Goal: Transaction & Acquisition: Purchase product/service

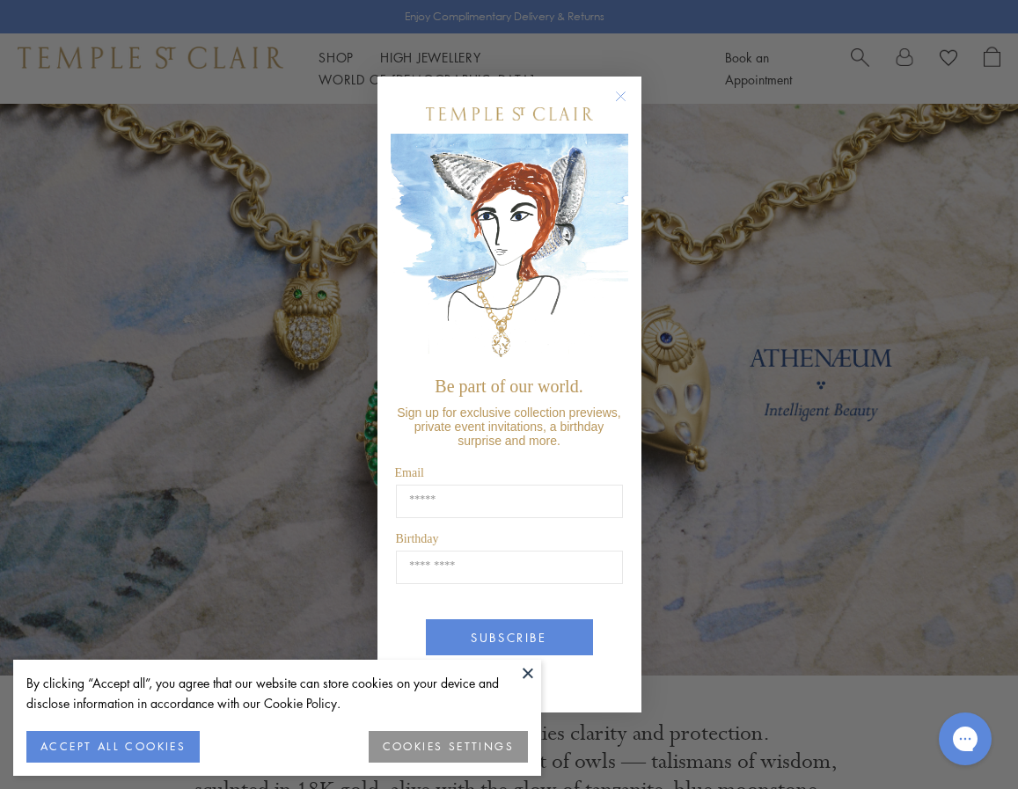
click at [622, 100] on circle "Close dialog" at bounding box center [620, 95] width 21 height 21
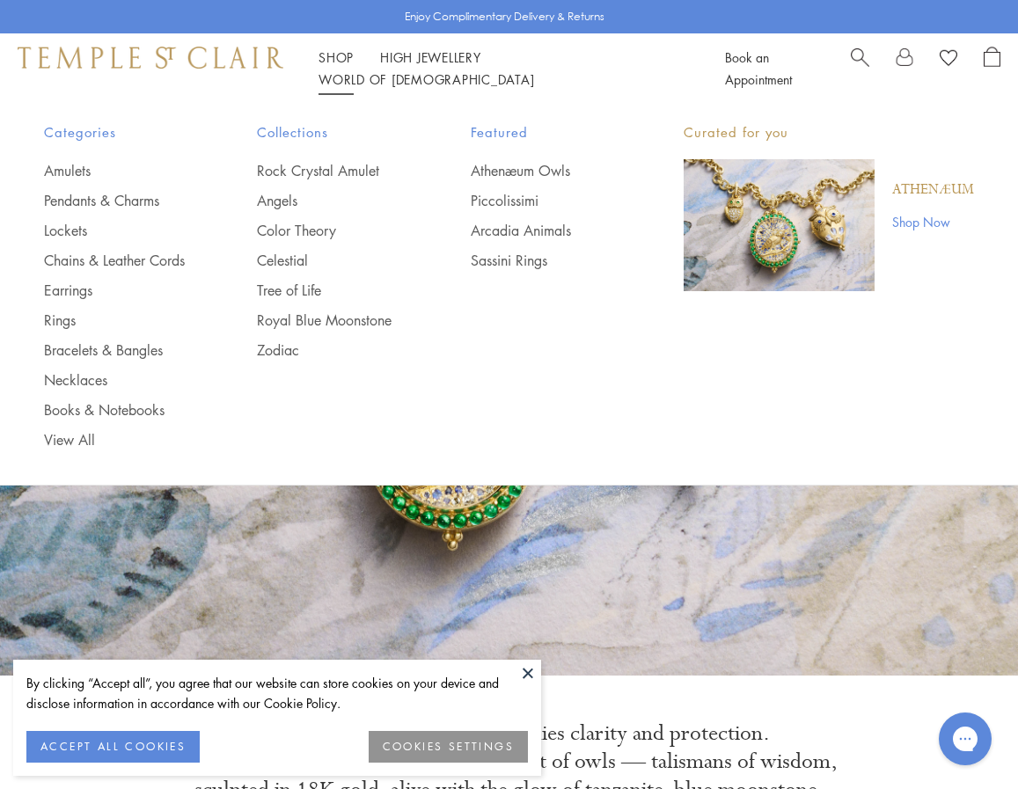
click at [99, 132] on span "Categories" at bounding box center [115, 132] width 143 height 22
click at [343, 66] on link "Shop Shop" at bounding box center [336, 57] width 35 height 18
click at [339, 66] on link "Shop Shop" at bounding box center [336, 57] width 35 height 18
click at [337, 66] on link "Shop Shop" at bounding box center [336, 57] width 35 height 18
click at [336, 66] on link "Shop Shop" at bounding box center [336, 57] width 35 height 18
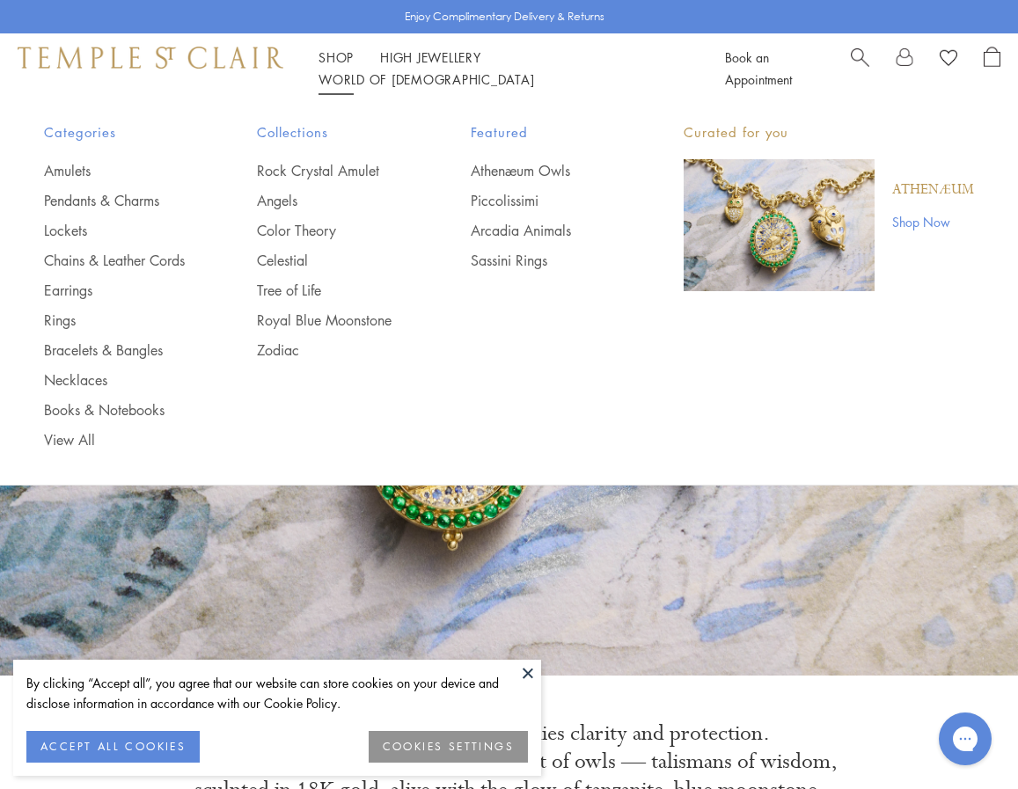
click at [139, 67] on img at bounding box center [151, 57] width 266 height 21
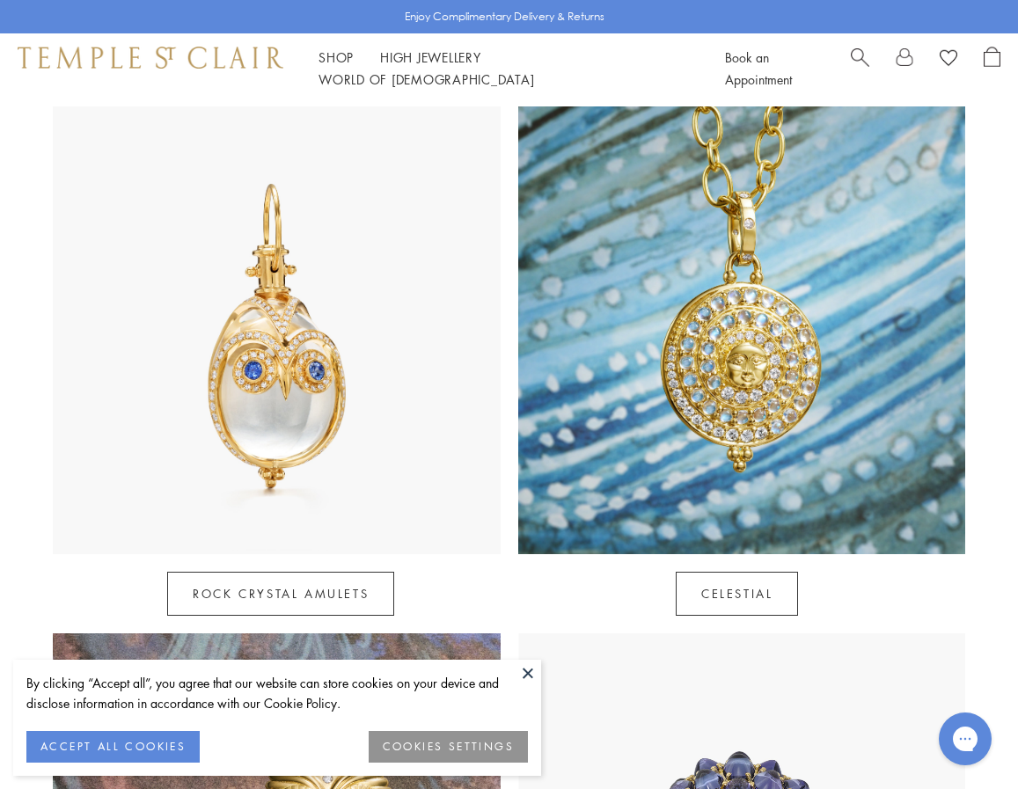
scroll to position [849, 0]
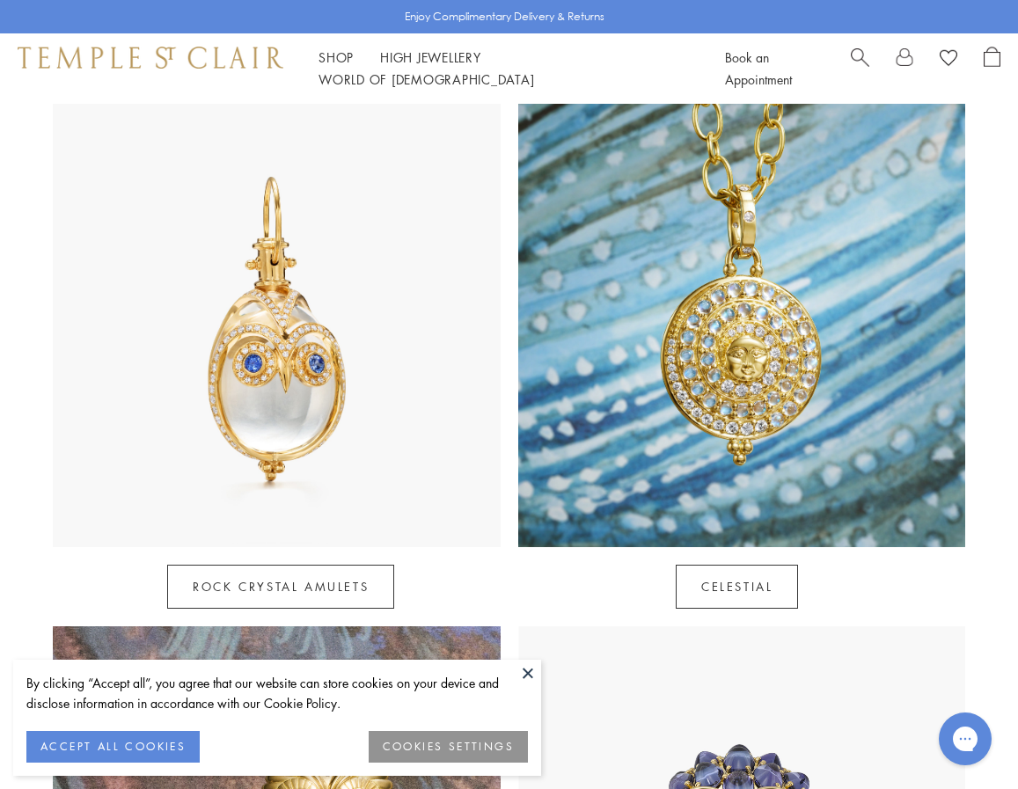
click at [523, 673] on button at bounding box center [528, 673] width 26 height 26
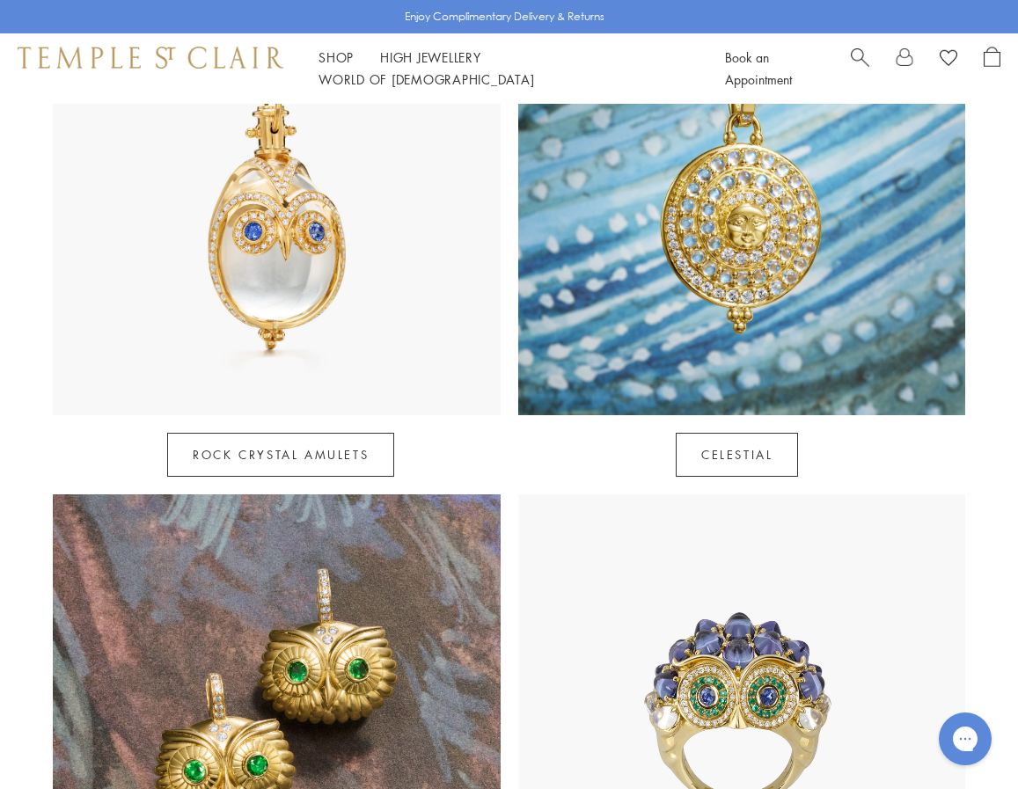
scroll to position [0, 0]
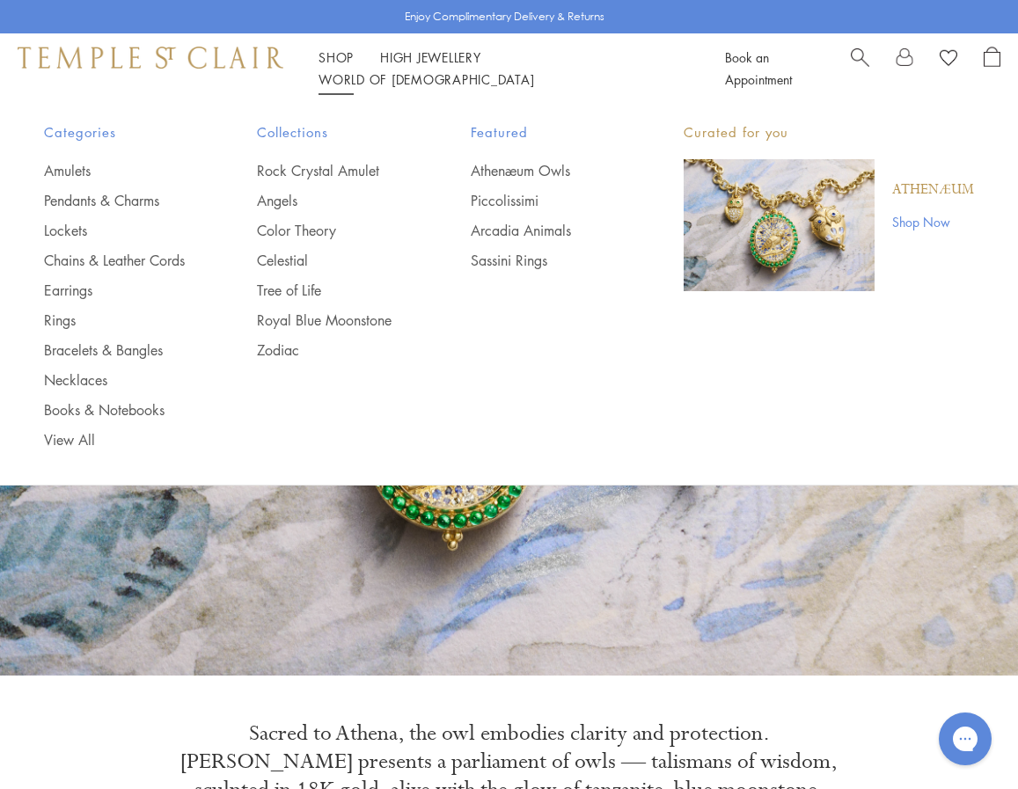
click at [330, 66] on link "Shop Shop" at bounding box center [336, 57] width 35 height 18
click at [282, 166] on link "Rock Crystal Amulet" at bounding box center [328, 170] width 143 height 19
click at [283, 172] on link "Rock Crystal Amulet" at bounding box center [328, 170] width 143 height 19
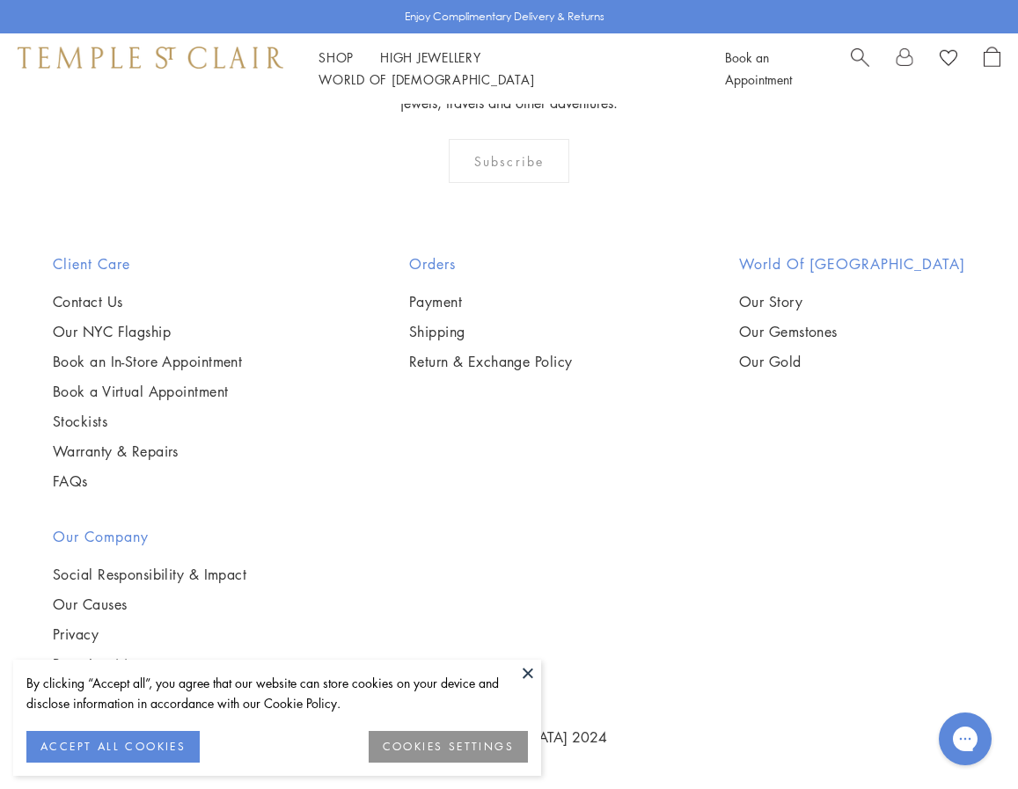
scroll to position [9521, 0]
click at [172, 744] on button "ACCEPT ALL COOKIES" at bounding box center [112, 747] width 173 height 32
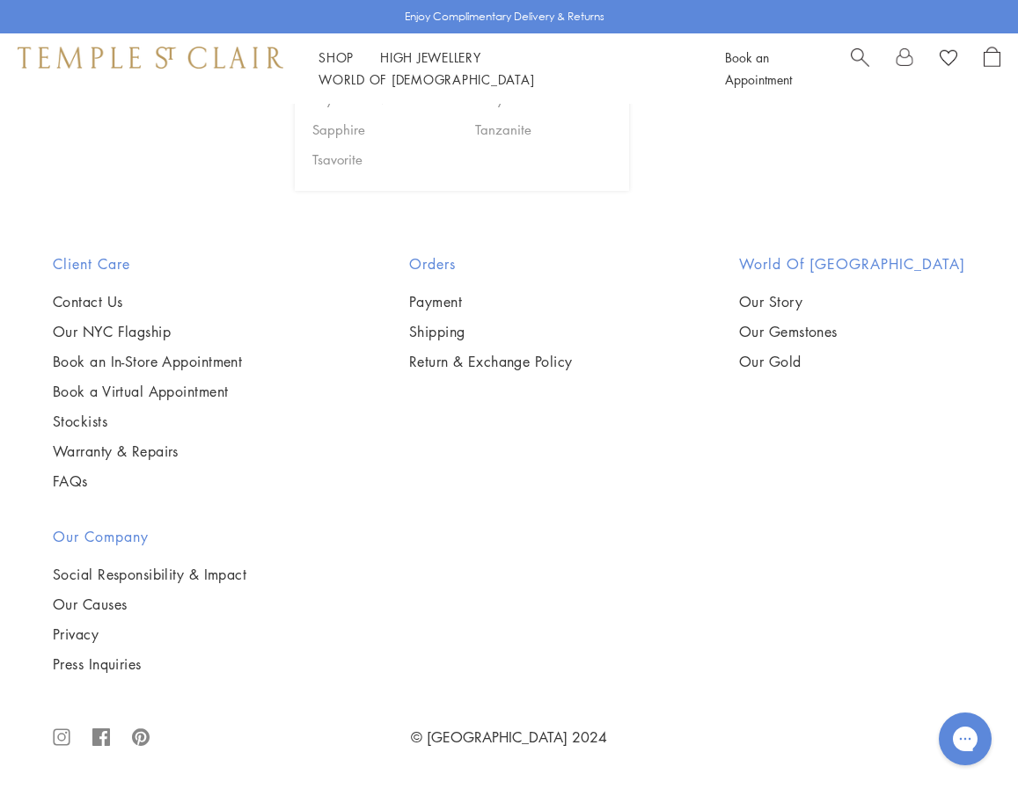
scroll to position [5034, 0]
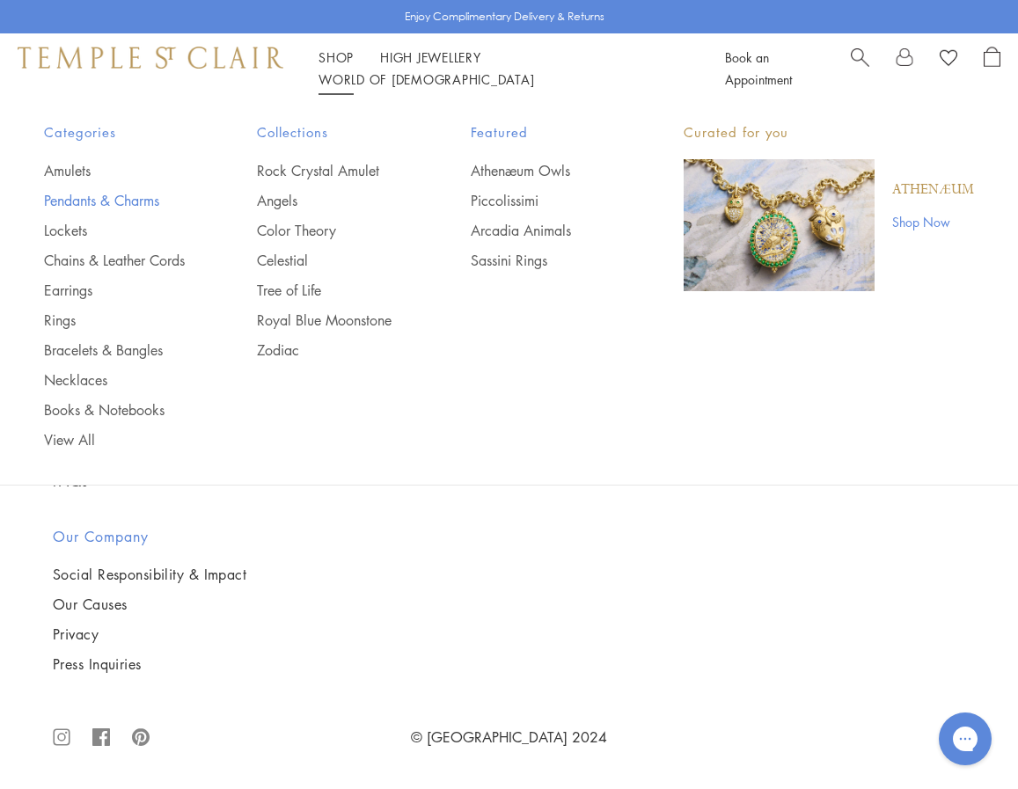
click at [81, 196] on link "Pendants & Charms" at bounding box center [115, 200] width 143 height 19
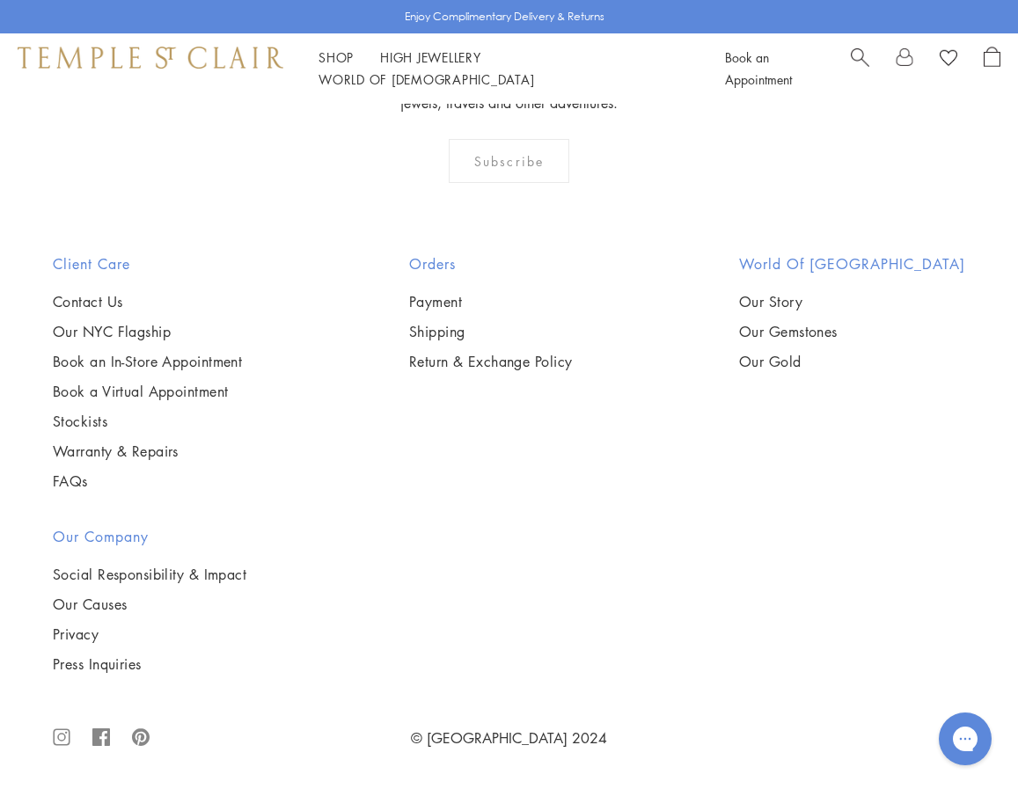
scroll to position [8794, 0]
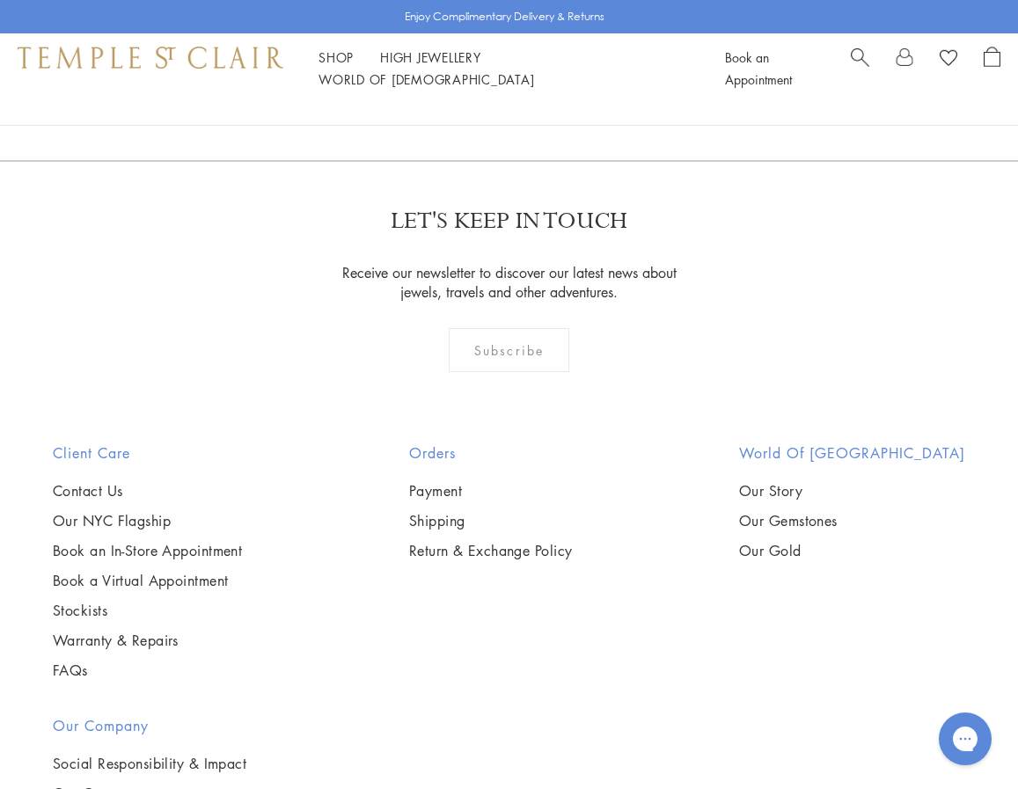
scroll to position [3222, 0]
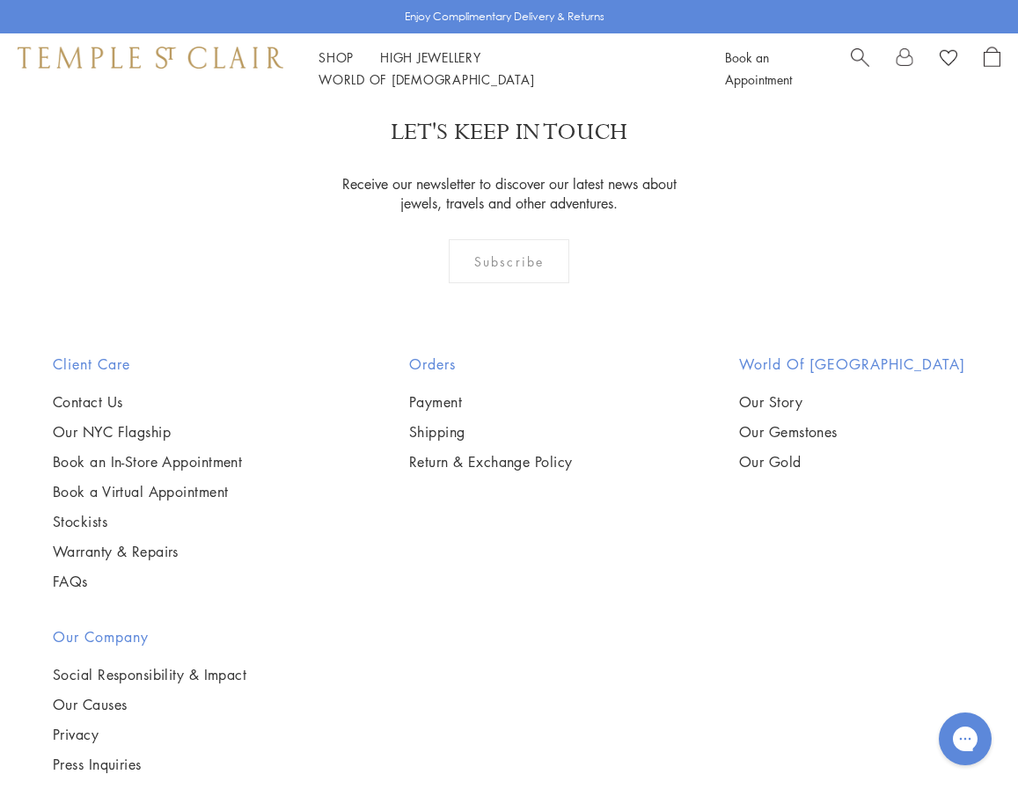
click at [0, 0] on img at bounding box center [0, 0] width 0 height 0
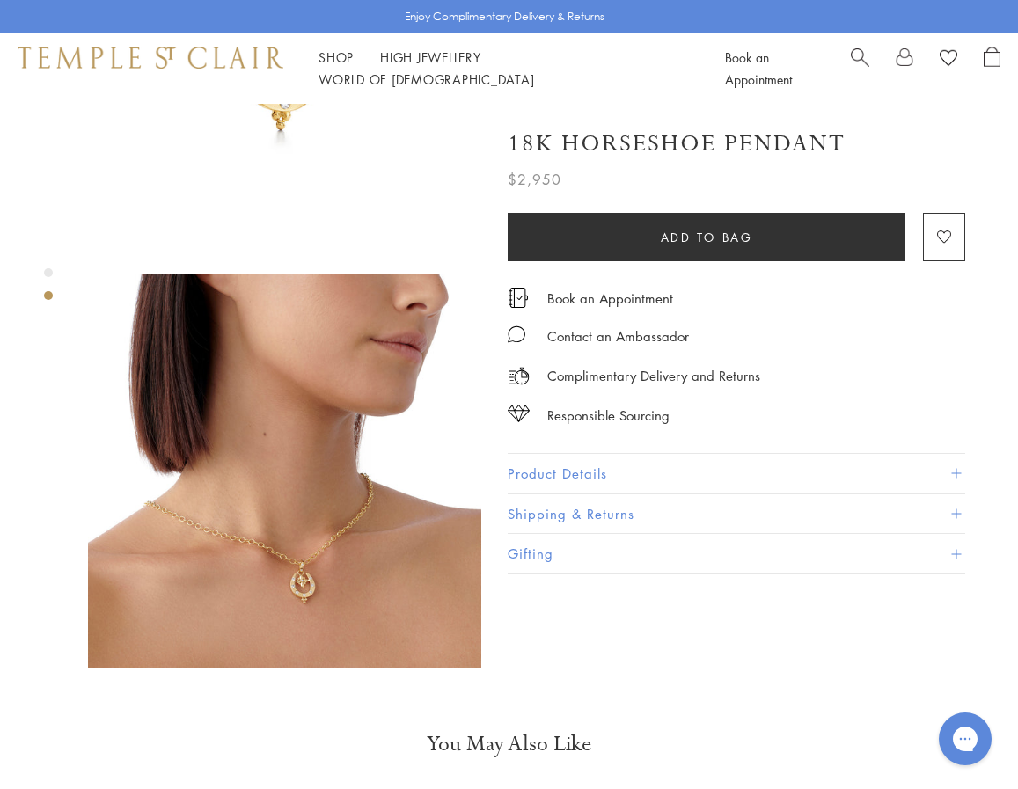
click at [337, 510] on img at bounding box center [284, 471] width 393 height 393
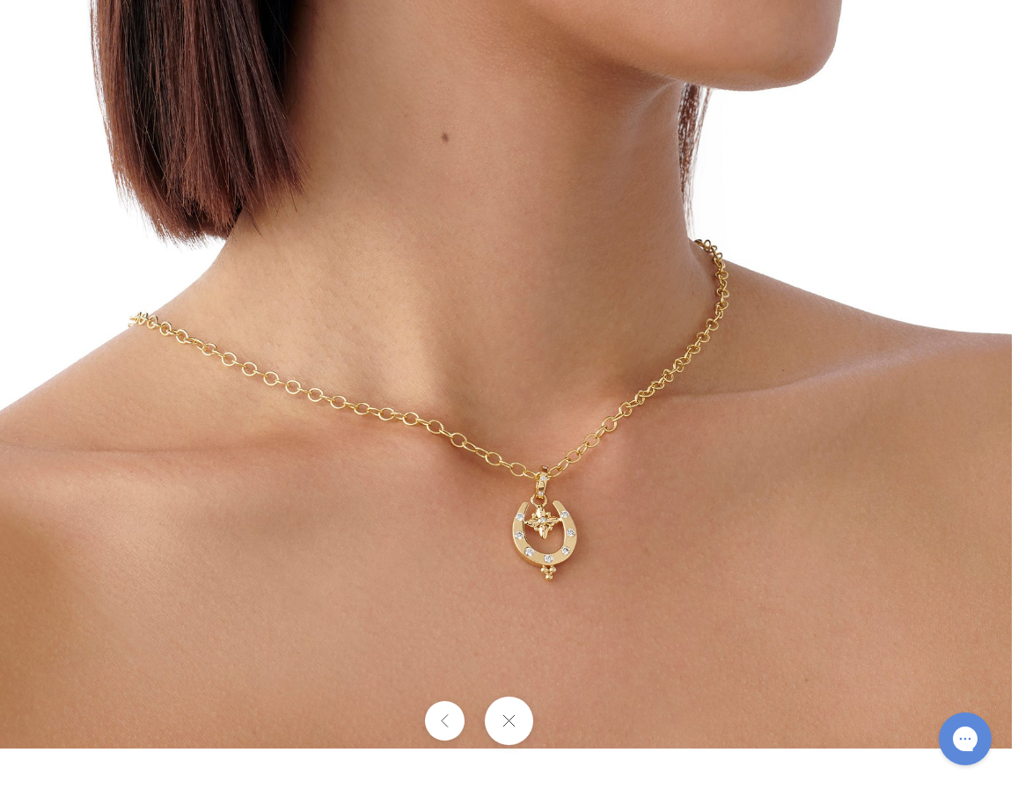
drag, startPoint x: 567, startPoint y: 449, endPoint x: 545, endPoint y: 255, distance: 194.9
click at [545, 255] on img at bounding box center [497, 234] width 1030 height 1030
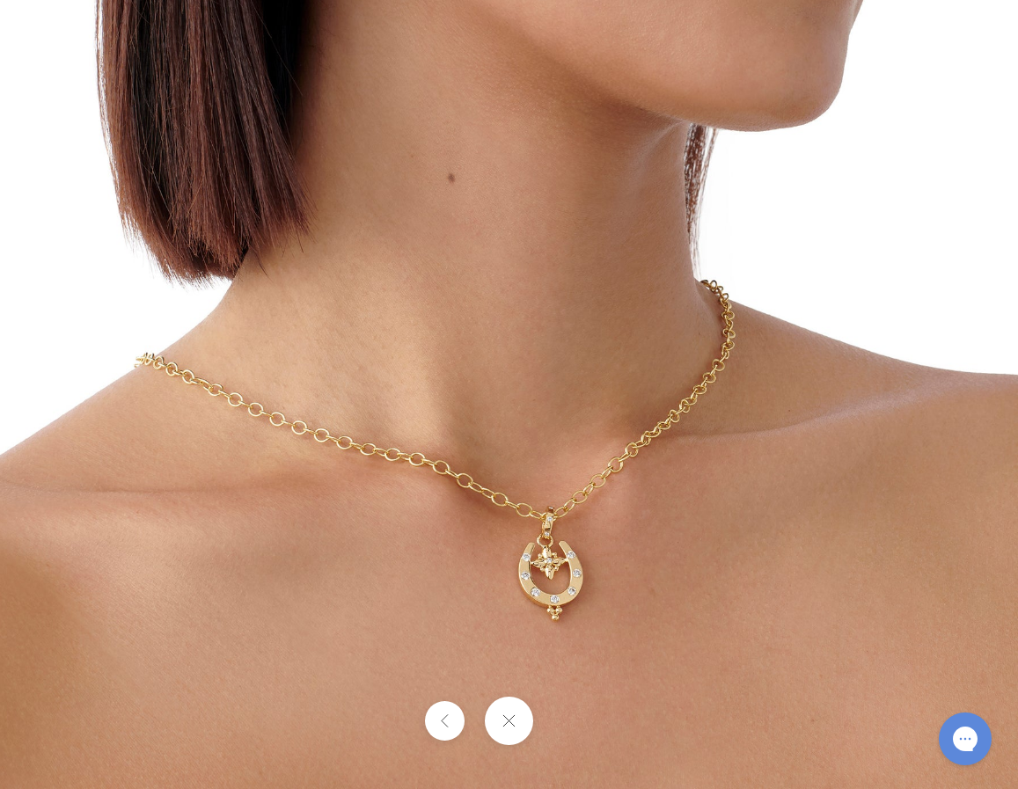
click at [534, 553] on img at bounding box center [504, 275] width 1030 height 1030
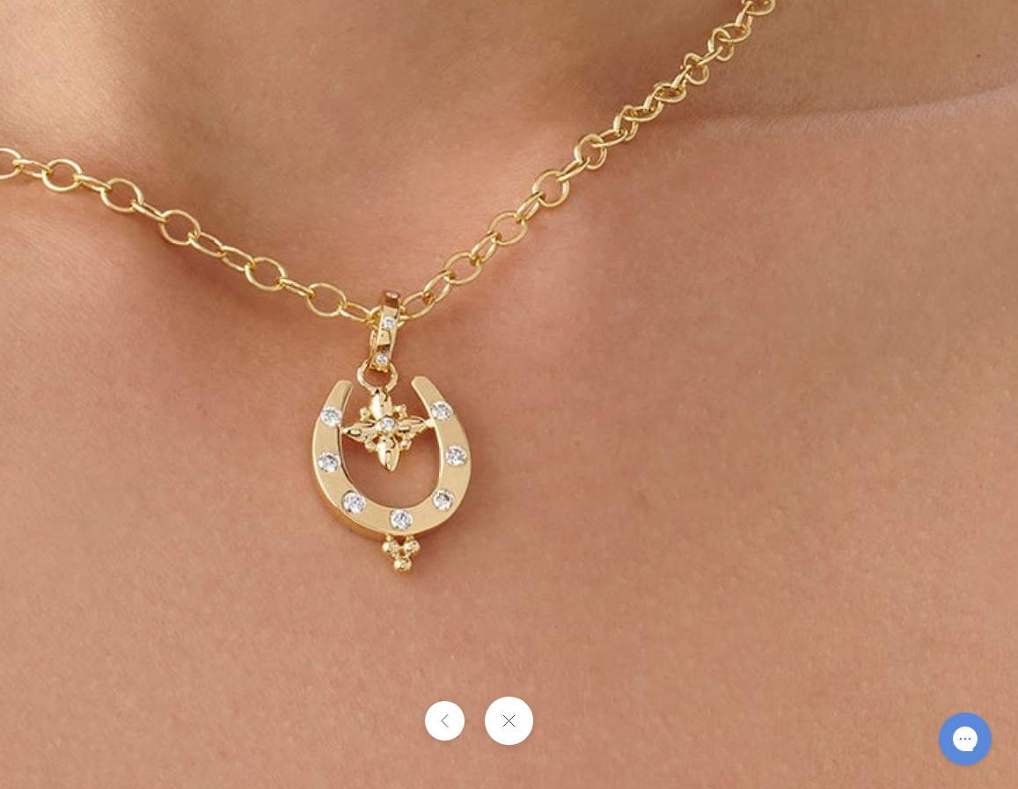
drag, startPoint x: 723, startPoint y: 497, endPoint x: 539, endPoint y: 334, distance: 246.2
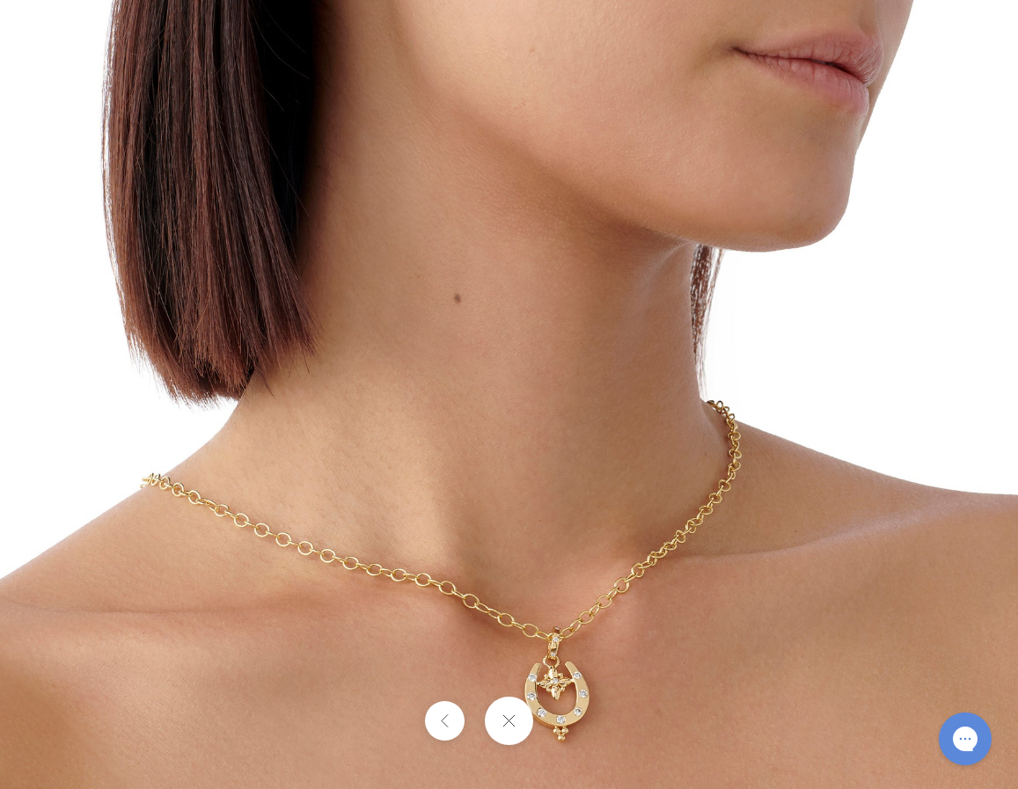
click at [461, 733] on div at bounding box center [509, 721] width 1018 height 48
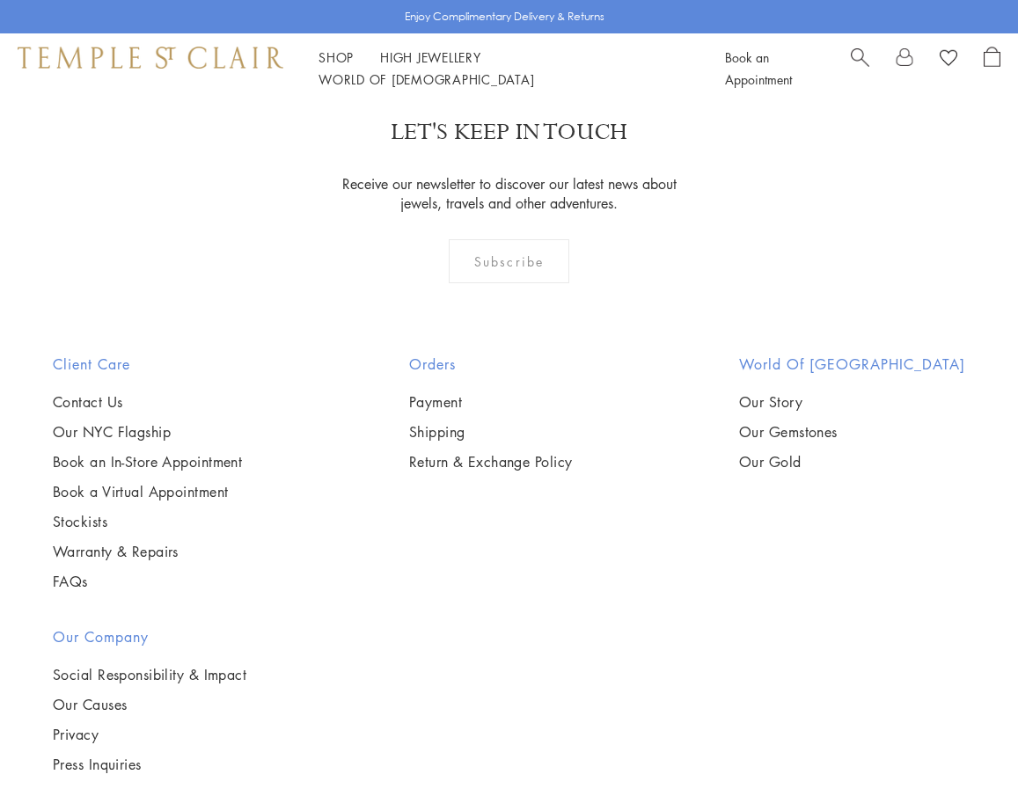
scroll to position [3222, 0]
click at [0, 0] on img at bounding box center [0, 0] width 0 height 0
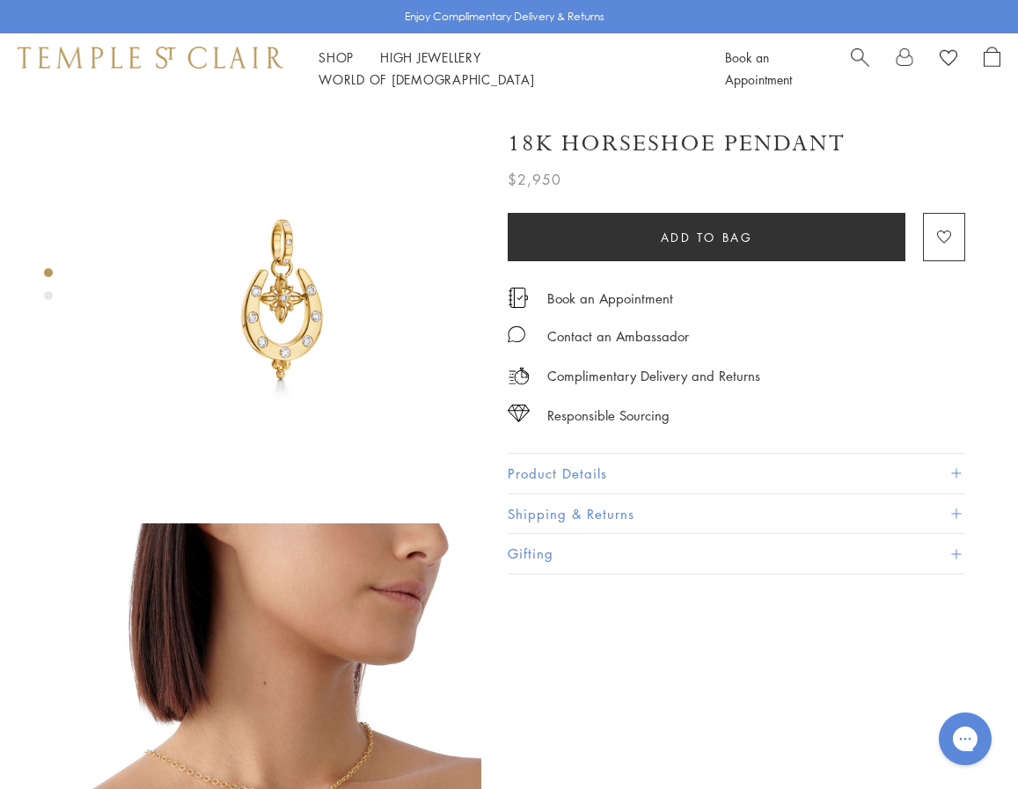
click at [688, 455] on button "Product Details" at bounding box center [737, 474] width 458 height 40
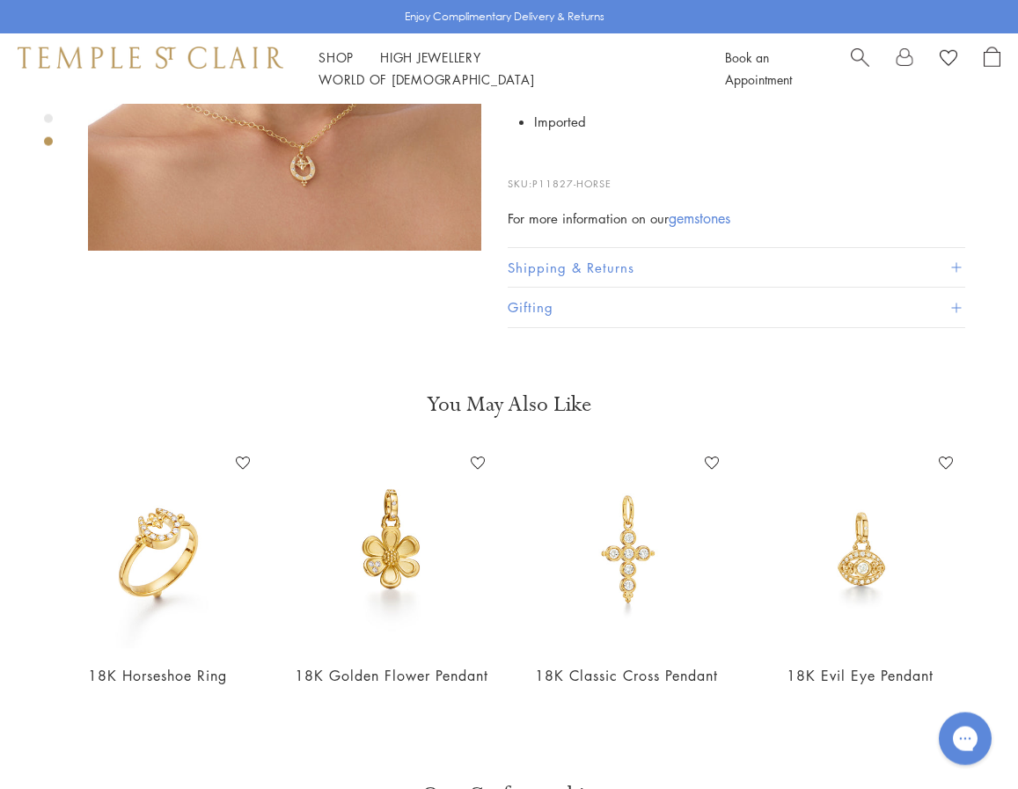
scroll to position [715, 0]
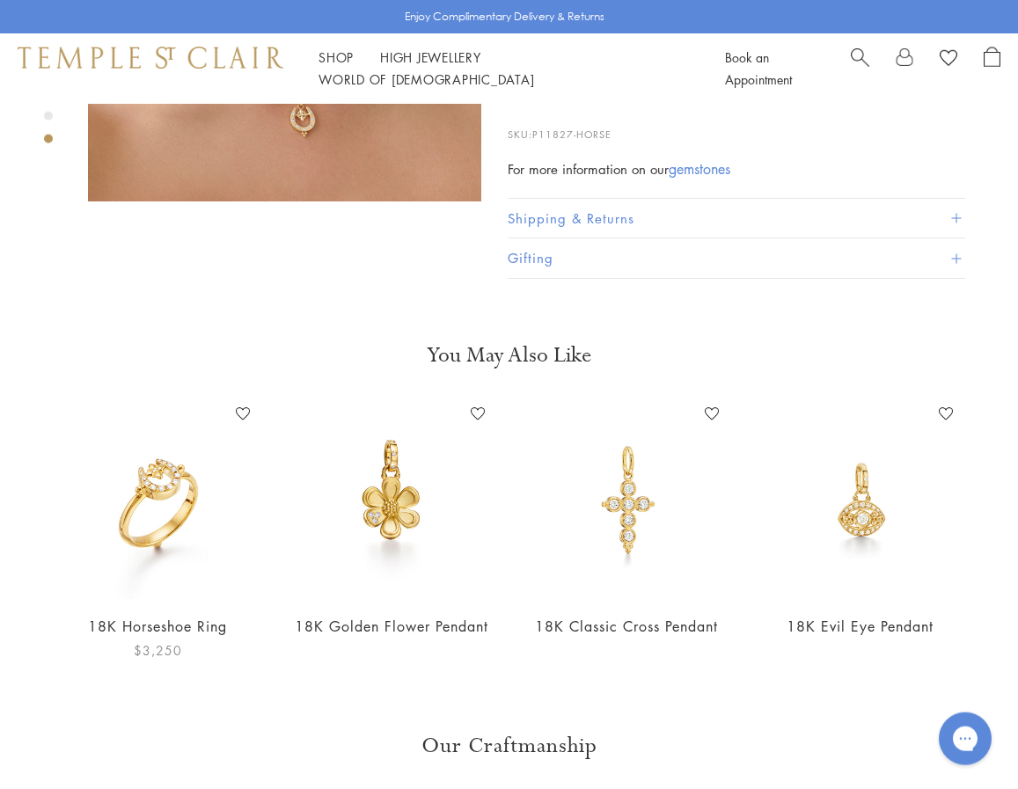
click at [175, 545] on img at bounding box center [157, 499] width 199 height 199
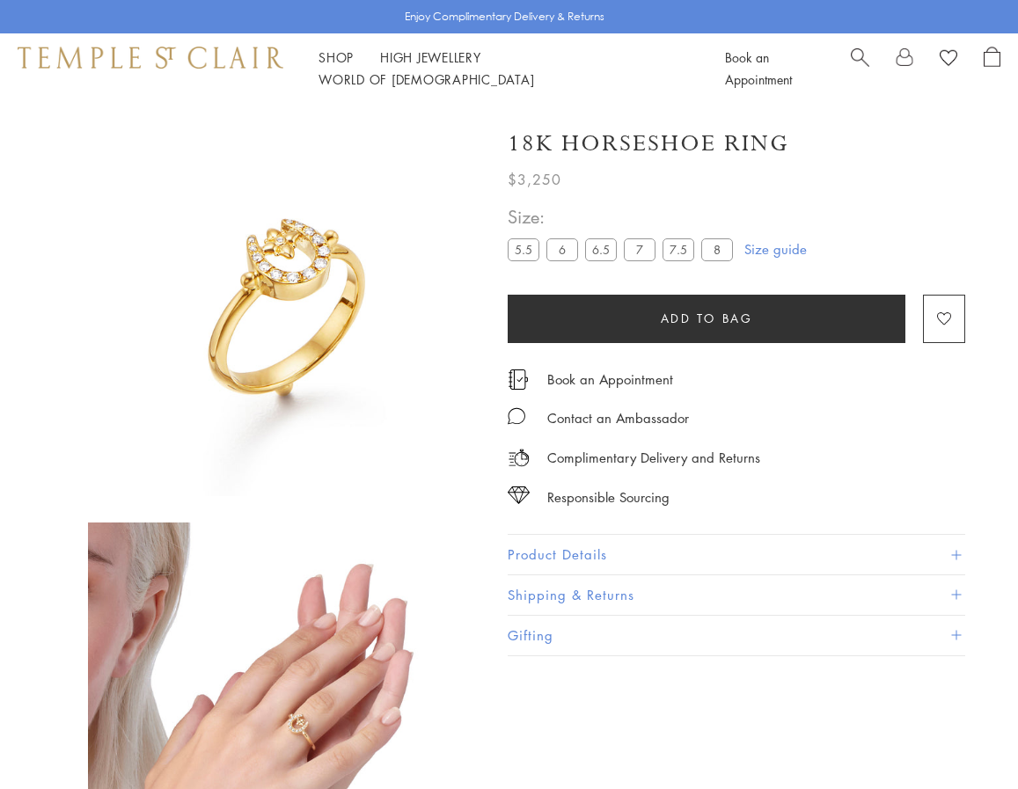
scroll to position [1, 0]
click at [281, 612] on img at bounding box center [284, 719] width 393 height 393
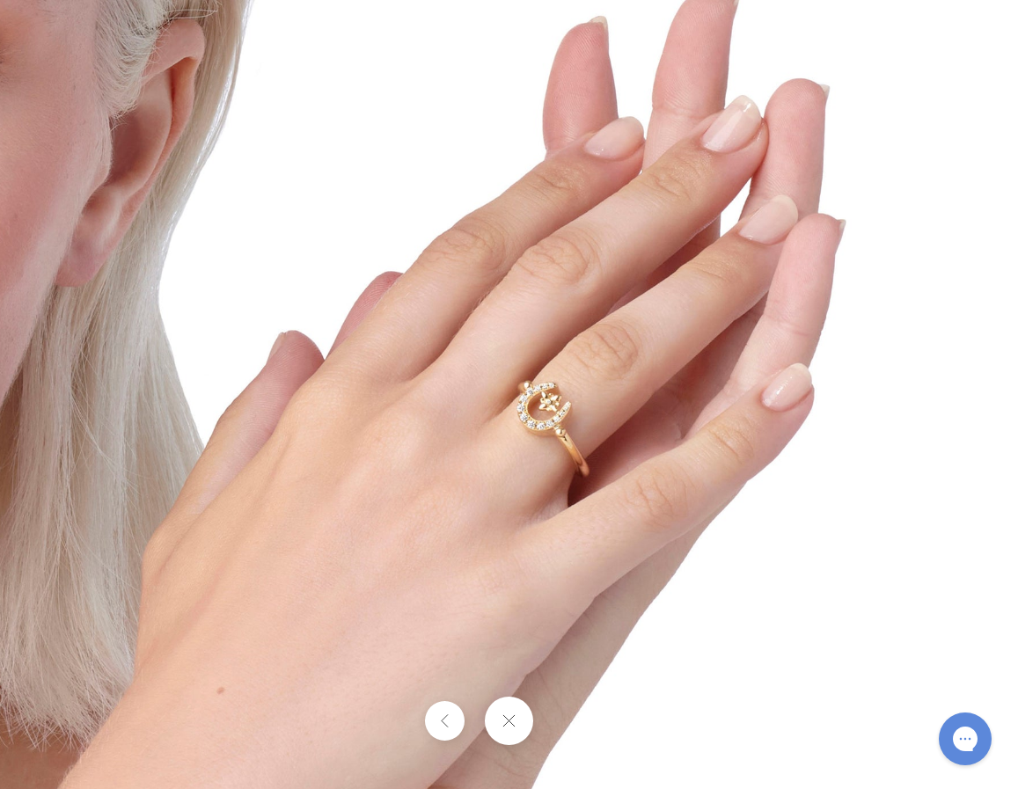
scroll to position [104, 1]
click at [537, 427] on img at bounding box center [509, 395] width 1030 height 1030
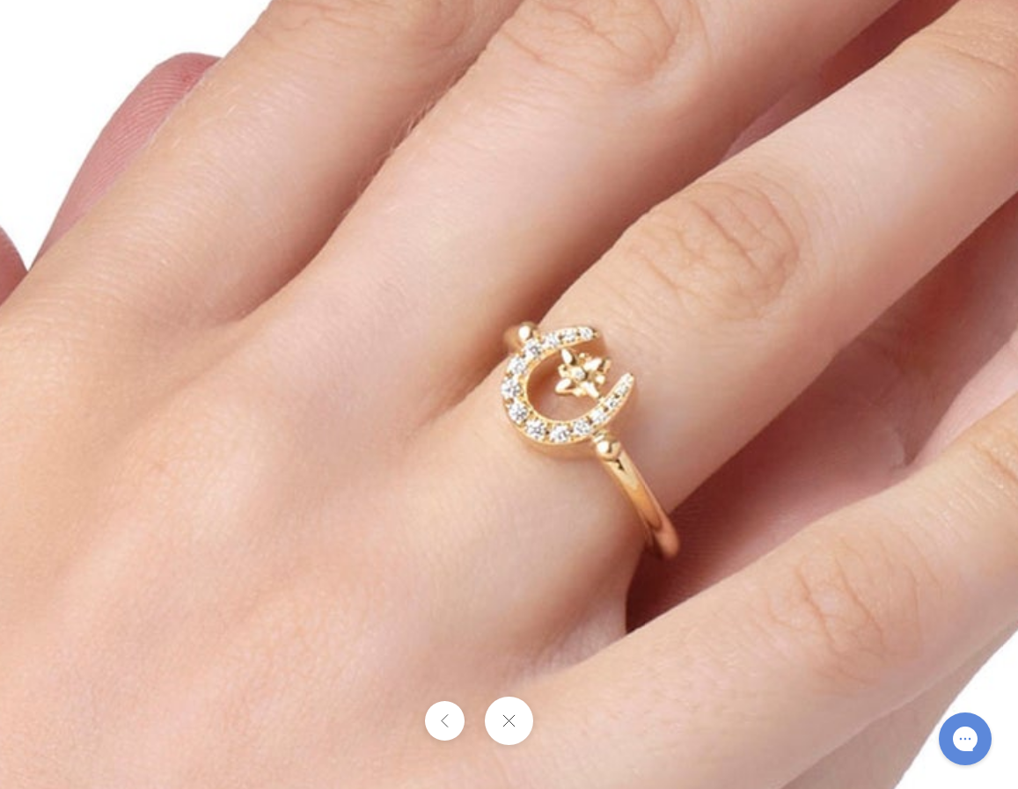
click at [273, 550] on img at bounding box center [480, 357] width 2535 height 2535
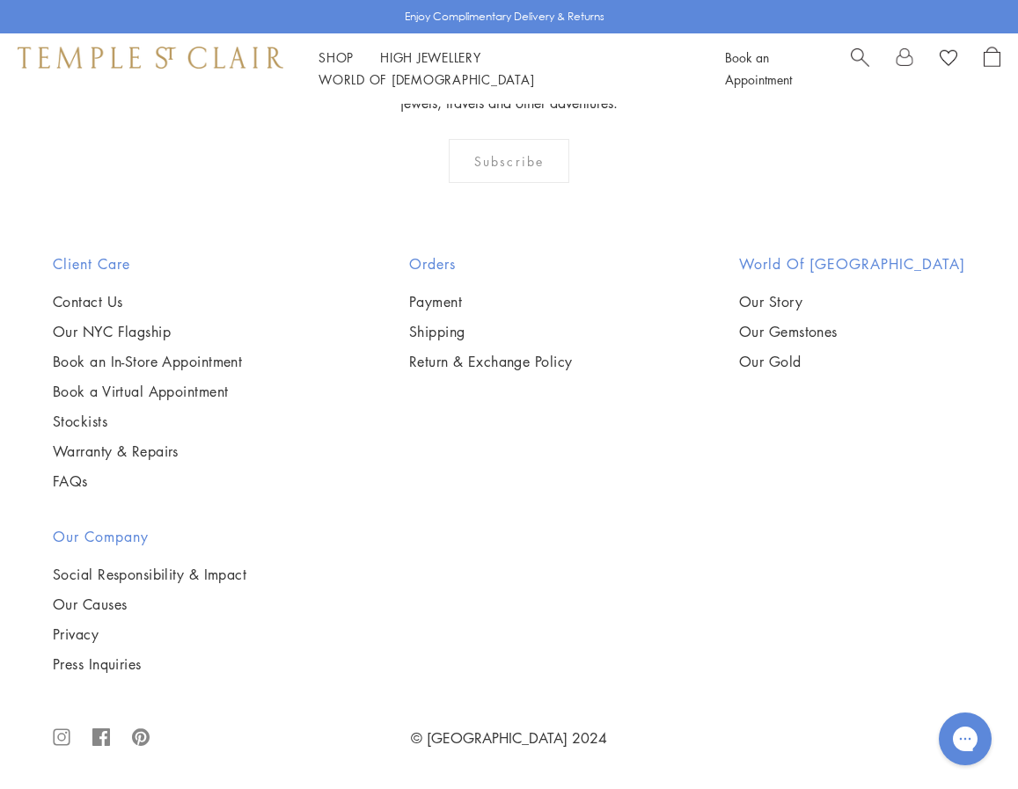
scroll to position [7507, 0]
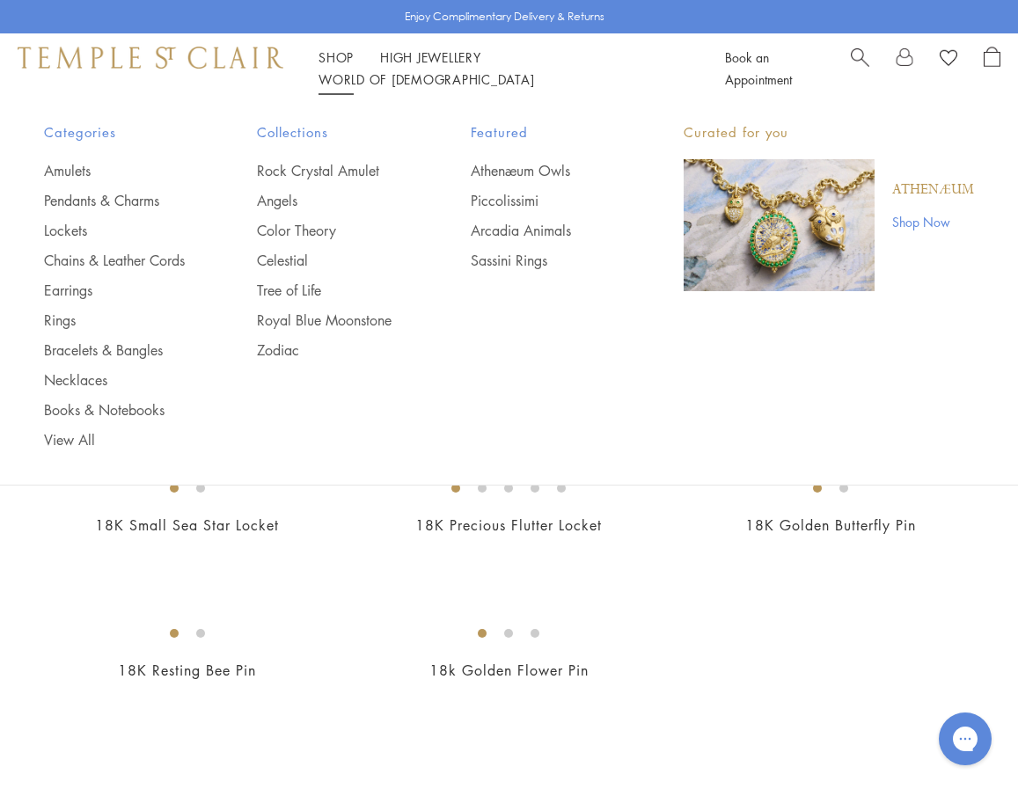
click at [336, 66] on link "Shop Shop" at bounding box center [336, 57] width 35 height 18
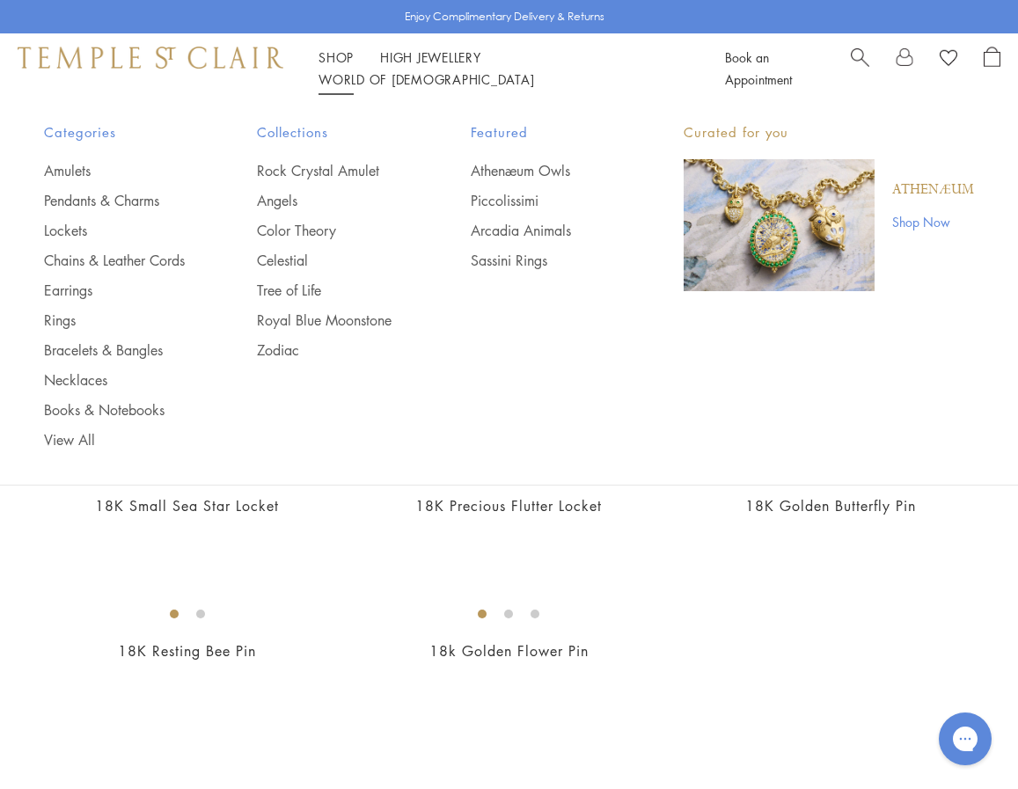
scroll to position [18, 0]
click at [74, 450] on link "View All" at bounding box center [115, 439] width 143 height 19
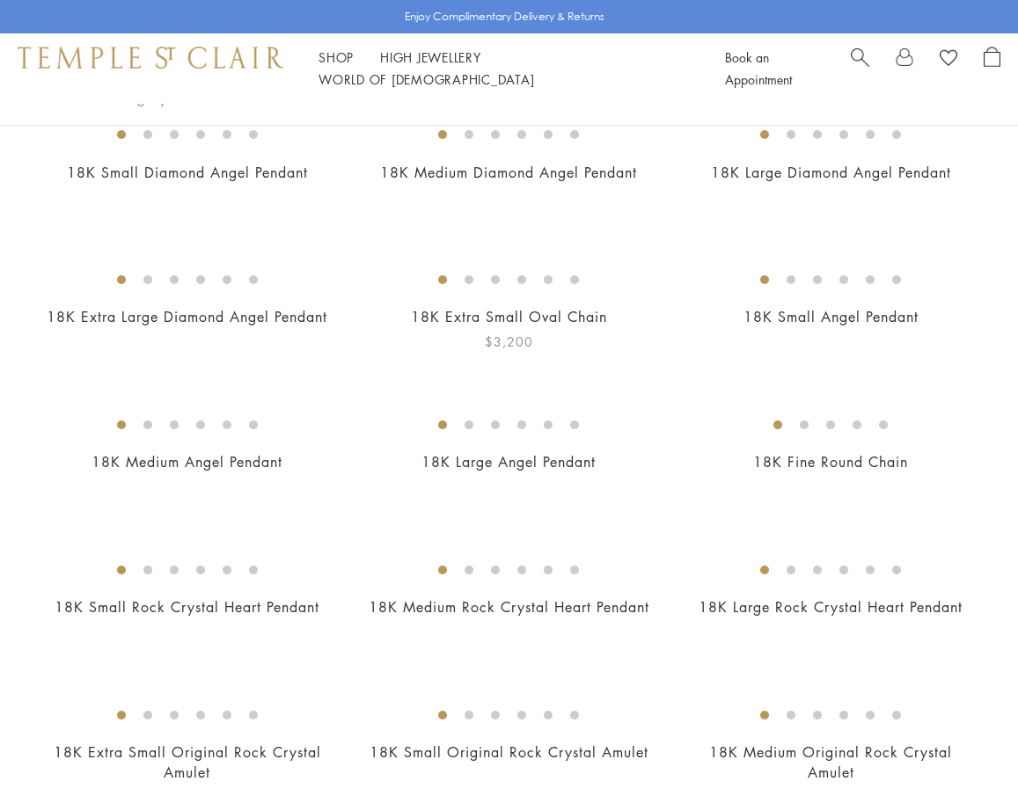
scroll to position [575, 0]
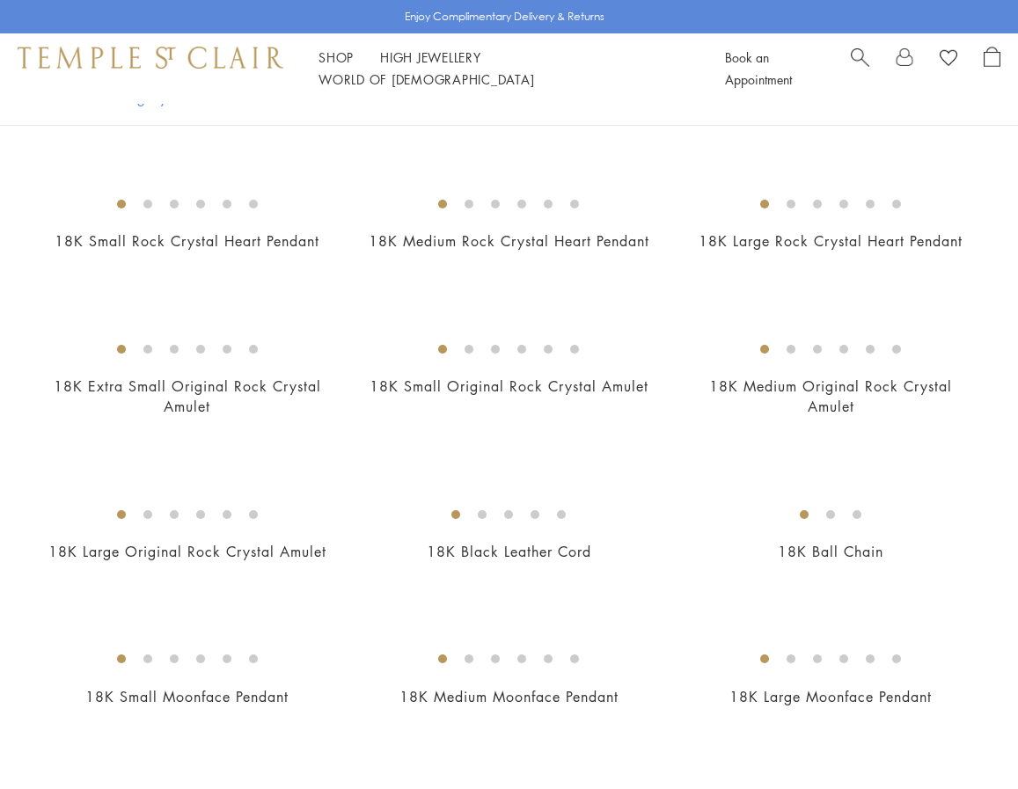
click at [0, 0] on img at bounding box center [0, 0] width 0 height 0
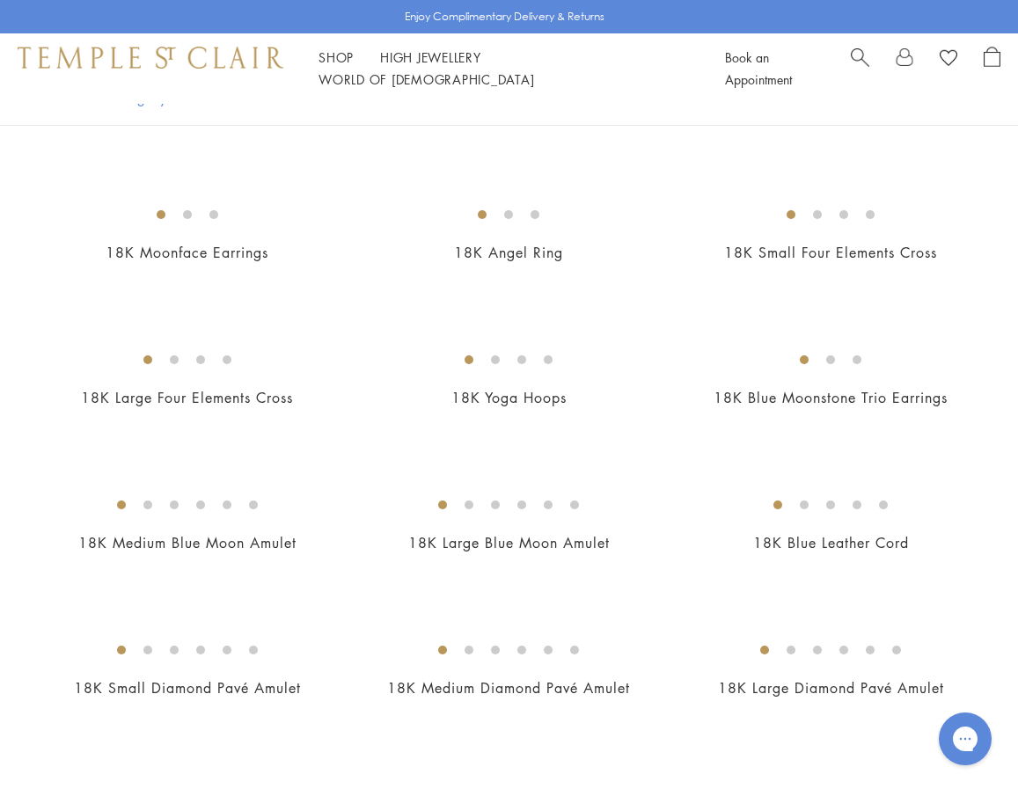
scroll to position [2457, 0]
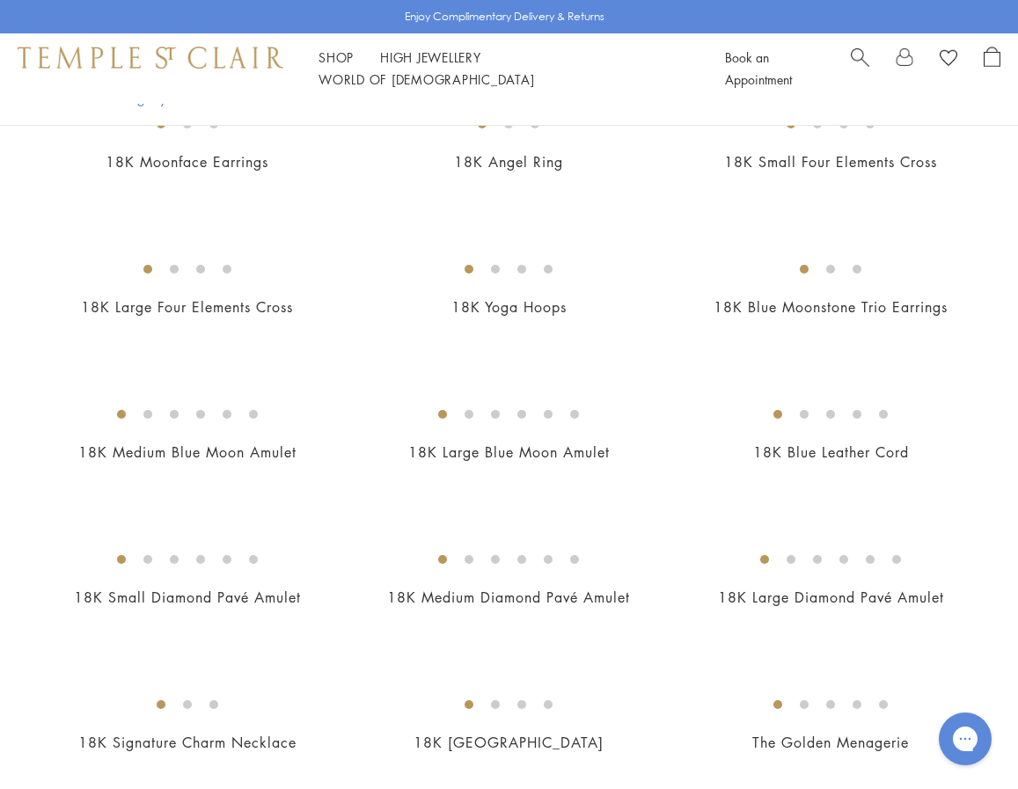
click at [0, 0] on img at bounding box center [0, 0] width 0 height 0
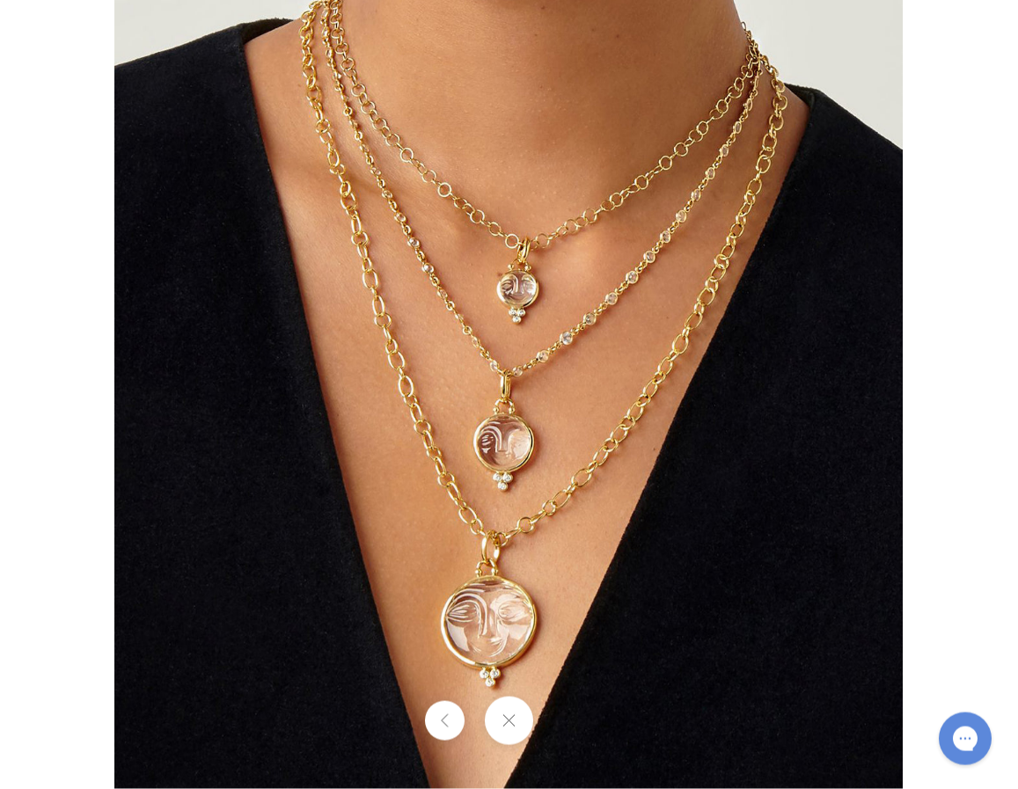
click at [518, 275] on img at bounding box center [508, 394] width 789 height 789
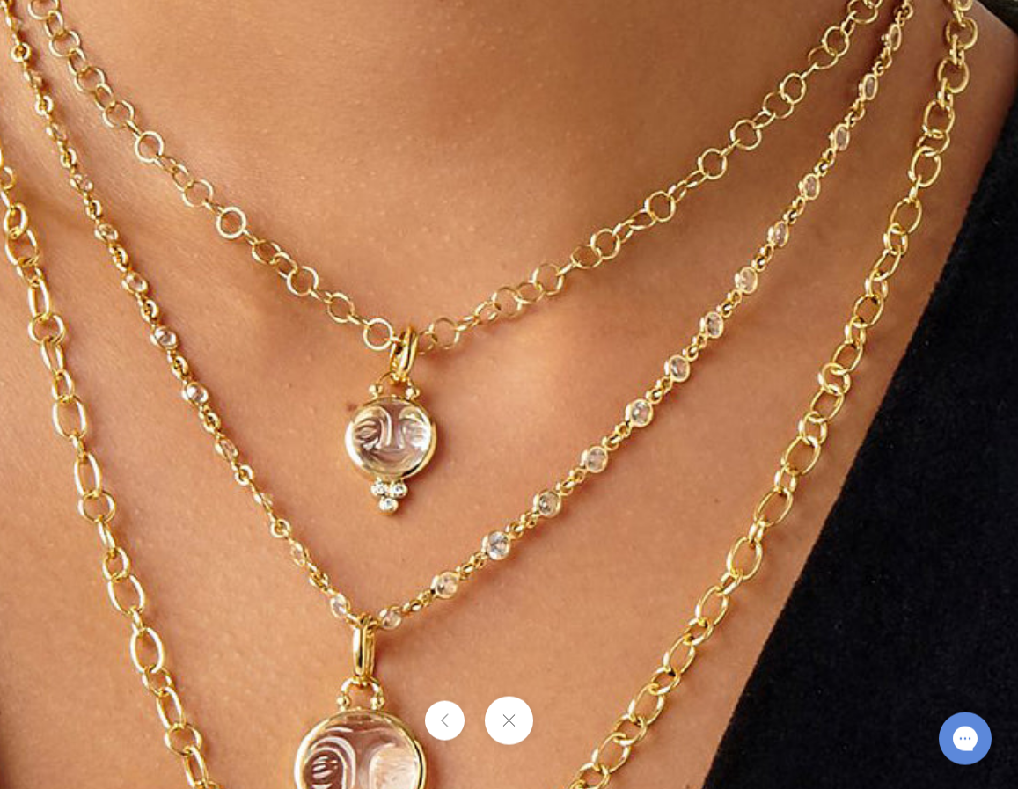
drag, startPoint x: 488, startPoint y: 338, endPoint x: 269, endPoint y: 495, distance: 269.2
click at [278, 490] on img at bounding box center [370, 668] width 1716 height 1718
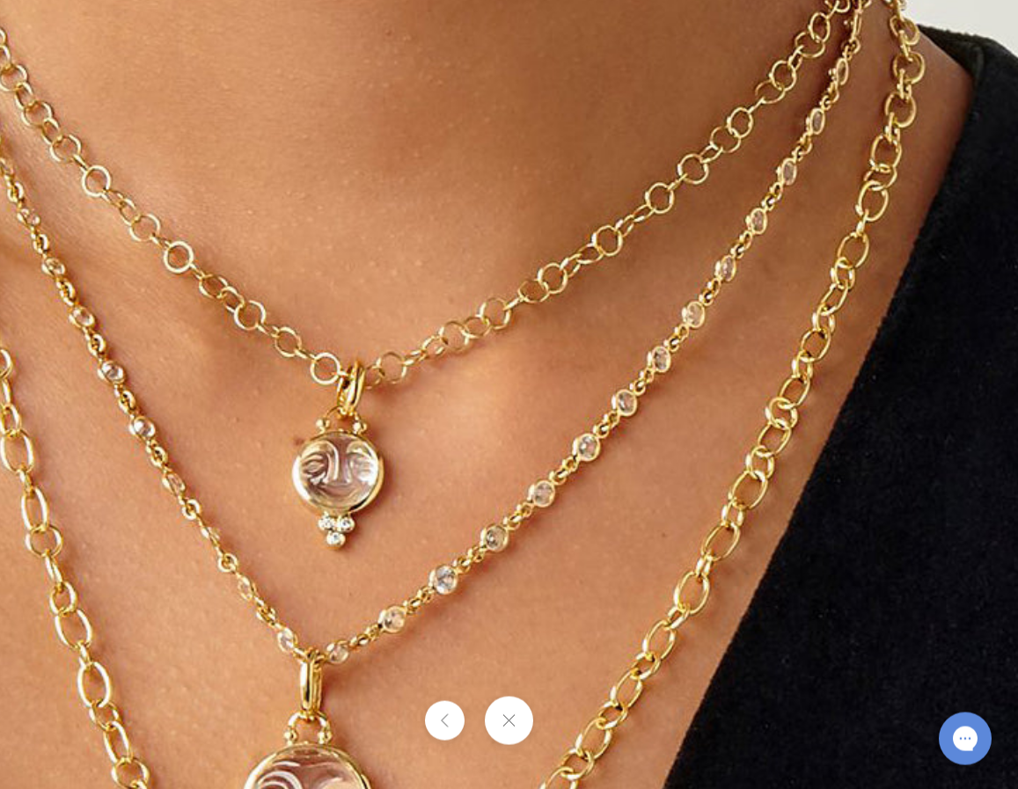
drag, startPoint x: 317, startPoint y: 489, endPoint x: 452, endPoint y: 526, distance: 140.5
click at [450, 526] on img at bounding box center [318, 702] width 1716 height 1718
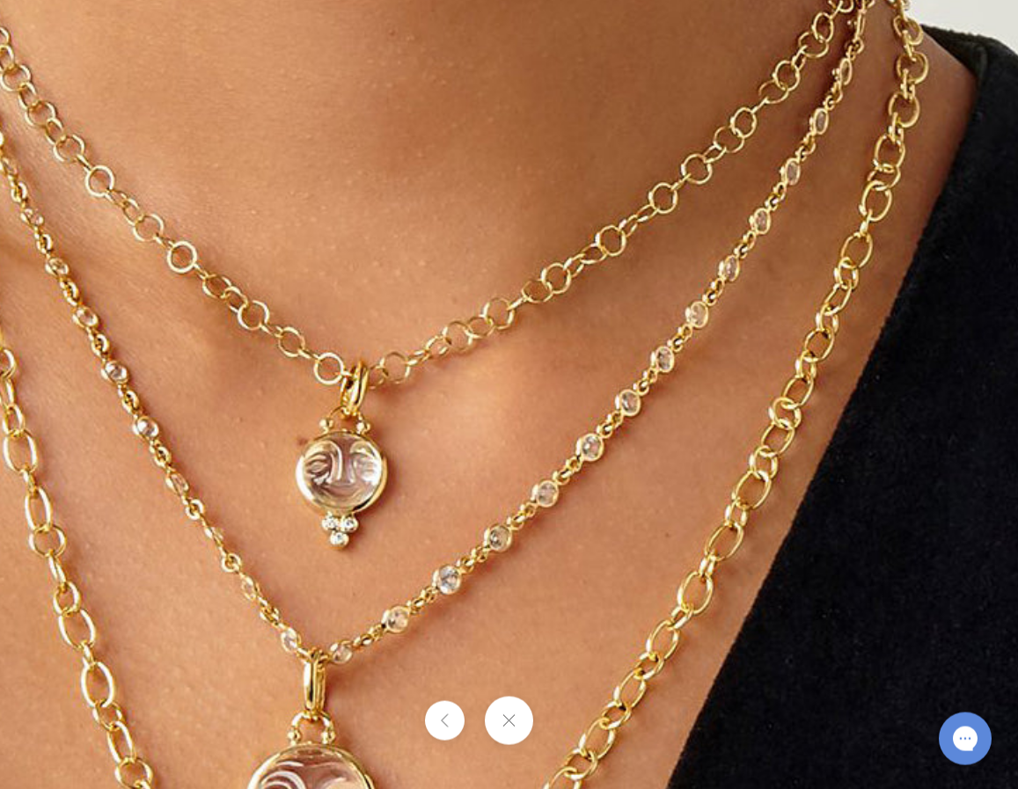
click at [525, 715] on button at bounding box center [509, 721] width 48 height 48
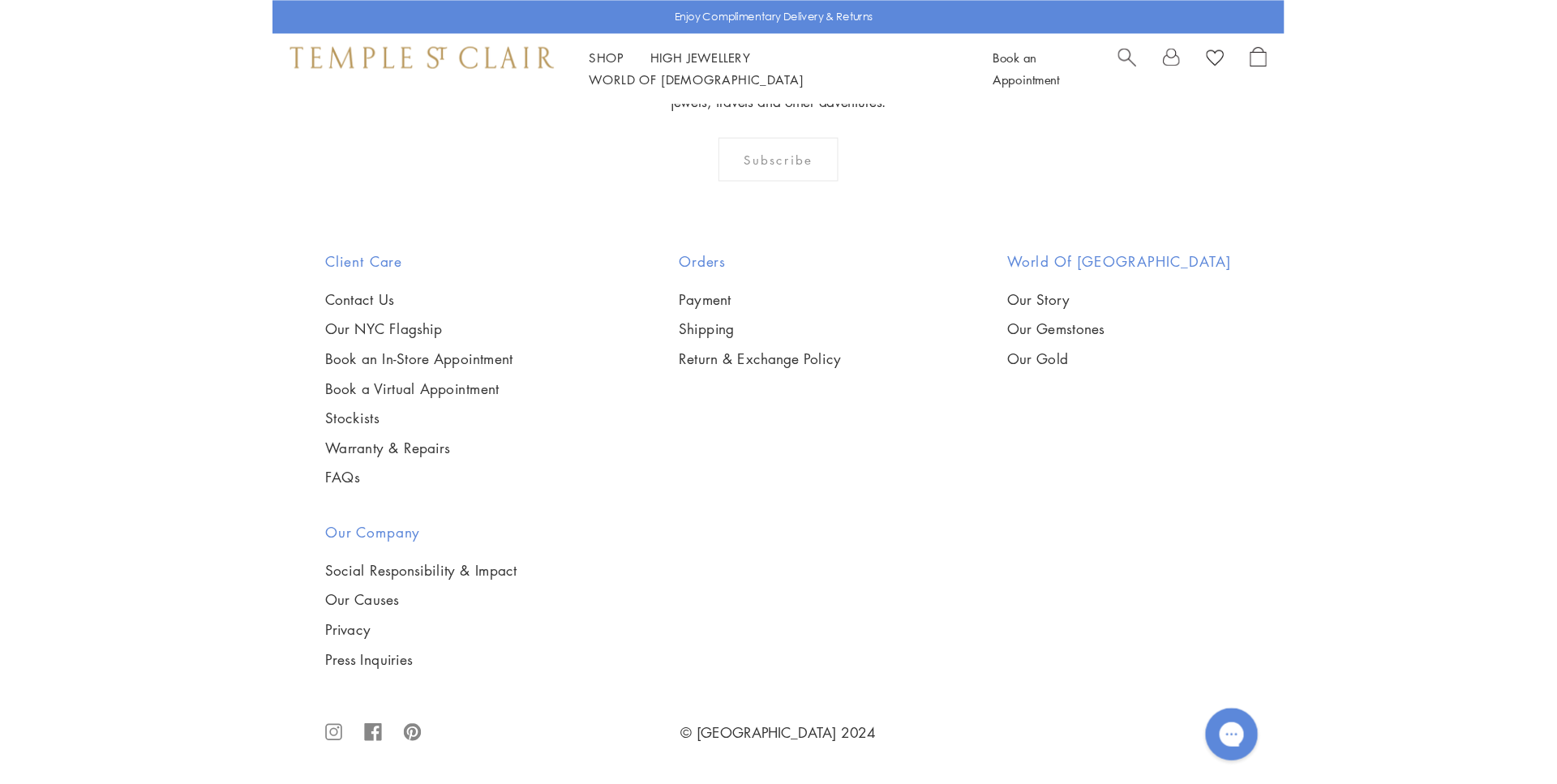
scroll to position [10091, 0]
